Goal: Complete application form

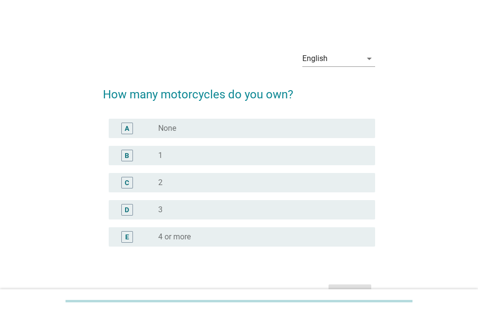
click at [170, 179] on div "radio_button_unchecked 2" at bounding box center [258, 183] width 201 height 10
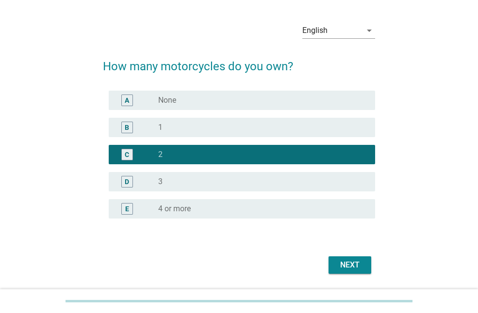
scroll to position [58, 0]
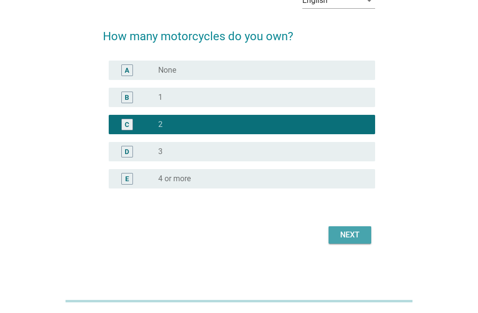
click at [338, 231] on div "Next" at bounding box center [349, 235] width 27 height 12
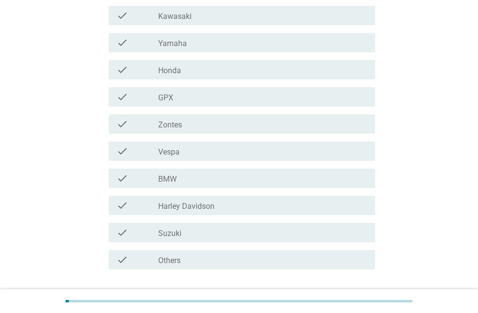
scroll to position [145, 0]
click at [143, 69] on div "check" at bounding box center [137, 69] width 42 height 12
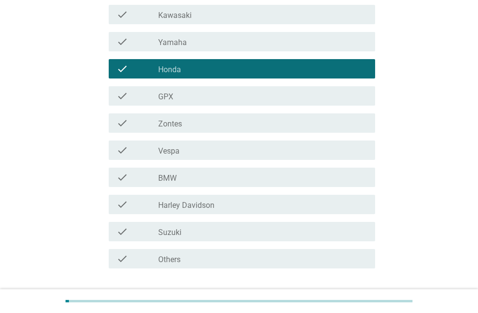
click at [124, 260] on icon "check" at bounding box center [122, 259] width 12 height 12
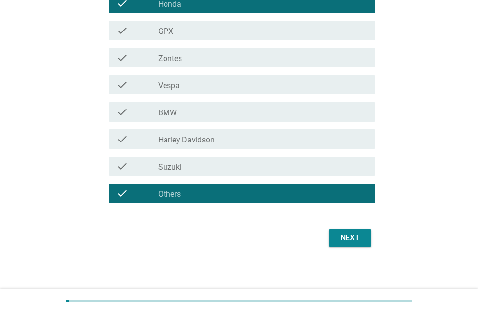
scroll to position [214, 0]
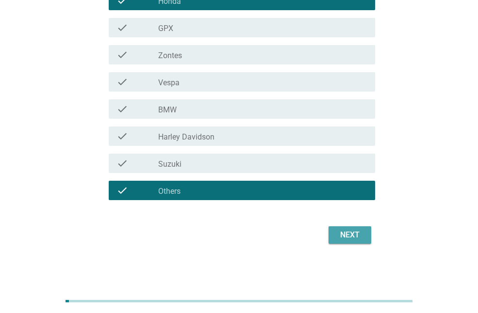
click at [339, 235] on div "Next" at bounding box center [349, 235] width 27 height 12
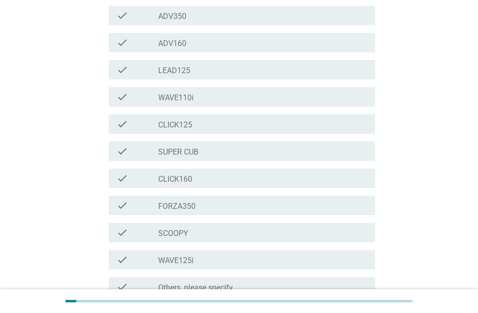
scroll to position [291, 0]
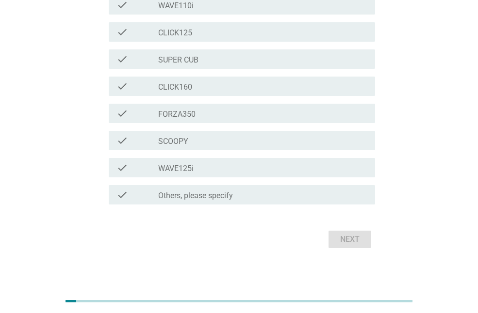
click at [243, 197] on div "check_box_outline_blank Others, please specify" at bounding box center [262, 195] width 209 height 12
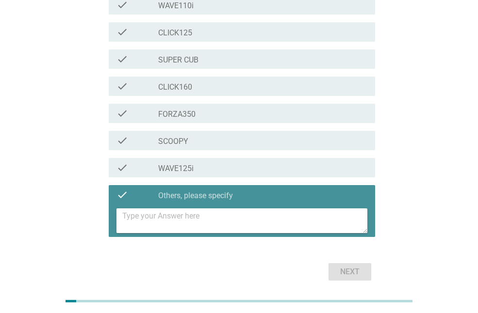
click at [244, 213] on textarea at bounding box center [244, 221] width 245 height 25
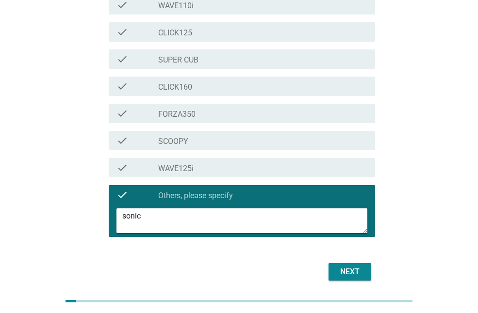
type textarea "sonic"
click at [342, 270] on div "Next" at bounding box center [349, 272] width 27 height 12
